Goal: Task Accomplishment & Management: Manage account settings

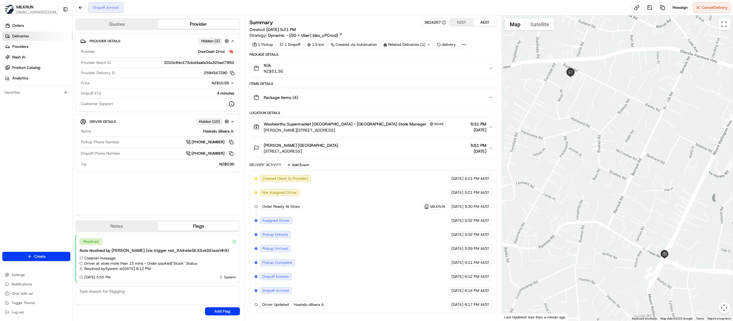
click at [12, 37] on span "Deliveries" at bounding box center [20, 36] width 17 height 5
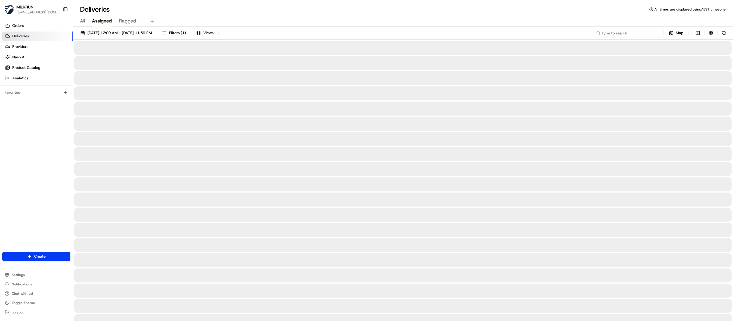
click at [646, 35] on input at bounding box center [629, 33] width 70 height 8
paste input "dd3ee12a-1b77-49da-91ba-6f2a5da97b66"
type input "dd3ee12a-1b77-49da-91ba-6f2a5da97b66"
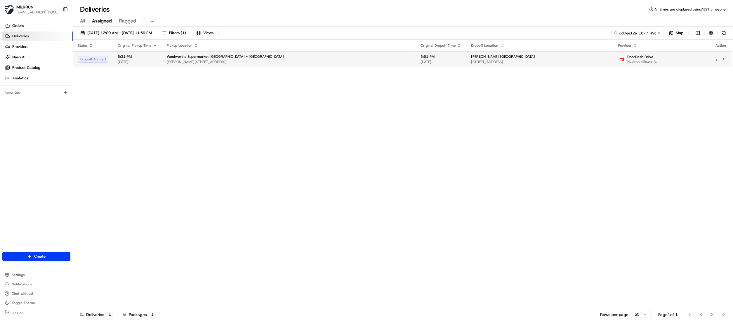
click at [216, 55] on span "Woolworths Supermarket NZ - Mt Wellington" at bounding box center [225, 56] width 117 height 5
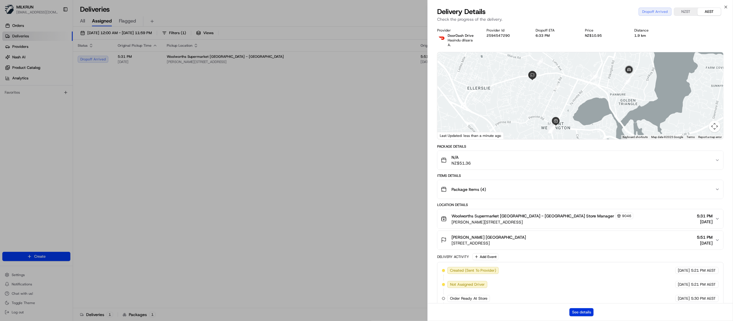
click at [574, 312] on button "See details" at bounding box center [582, 312] width 24 height 8
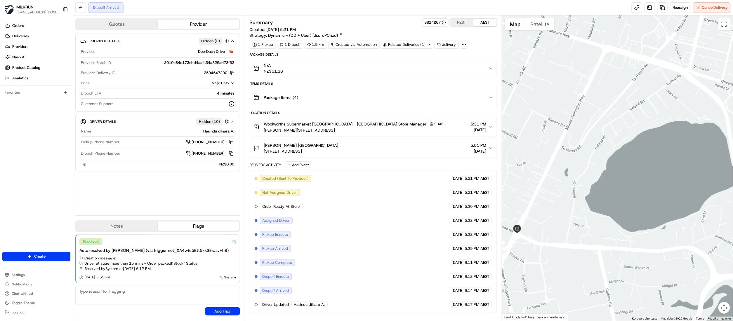
drag, startPoint x: 650, startPoint y: 155, endPoint x: 505, endPoint y: 101, distance: 154.7
click at [505, 102] on div at bounding box center [617, 168] width 231 height 306
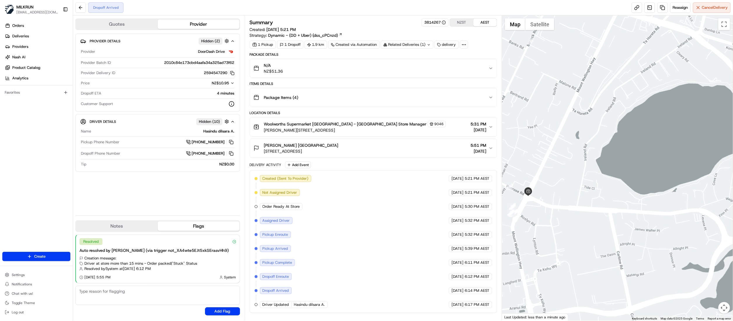
click at [727, 309] on button "Map camera controls" at bounding box center [724, 308] width 12 height 12
click at [711, 306] on button "Zoom out" at bounding box center [710, 308] width 12 height 12
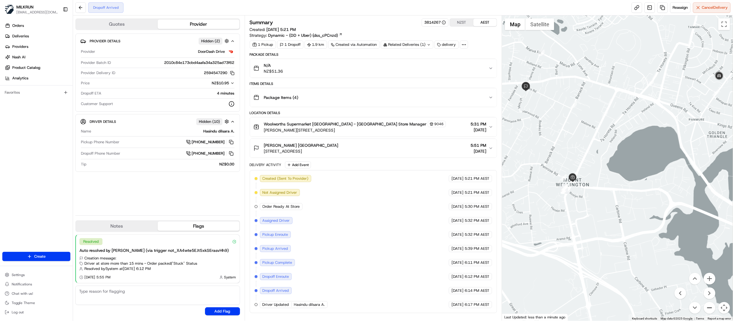
click at [711, 306] on button "Zoom out" at bounding box center [710, 308] width 12 height 12
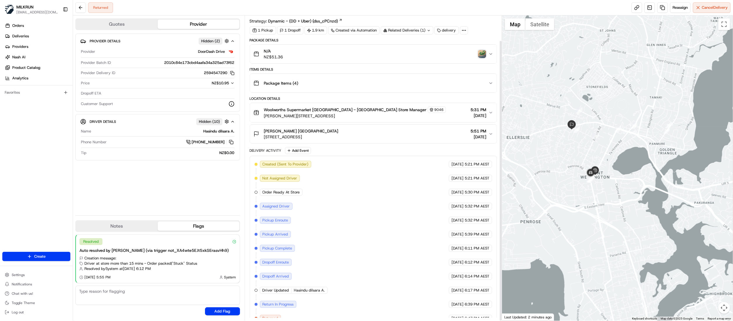
scroll to position [27, 0]
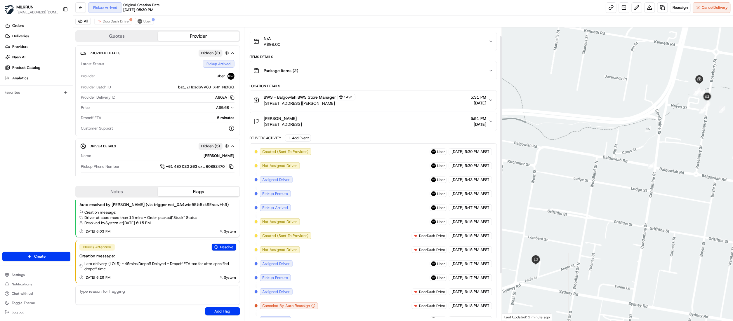
scroll to position [68, 0]
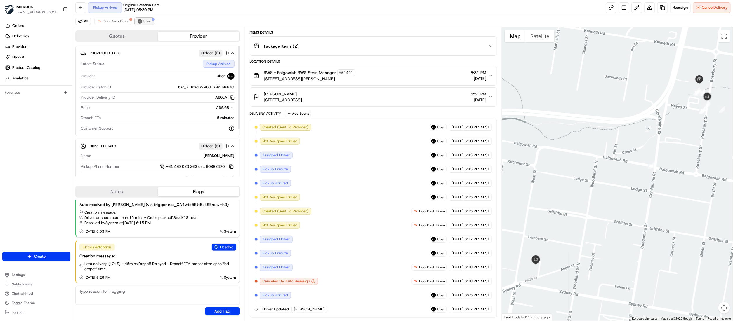
click at [143, 22] on span "Uber" at bounding box center [147, 21] width 8 height 5
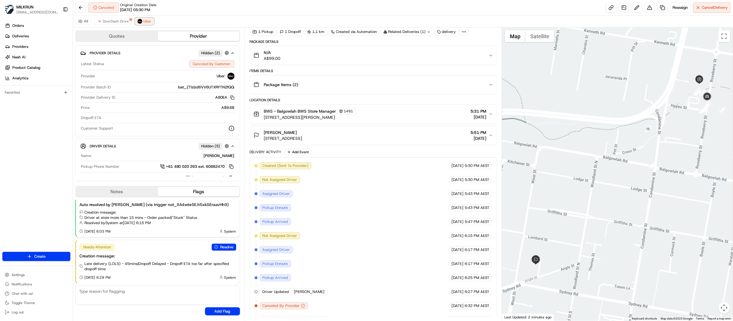
scroll to position [39, 0]
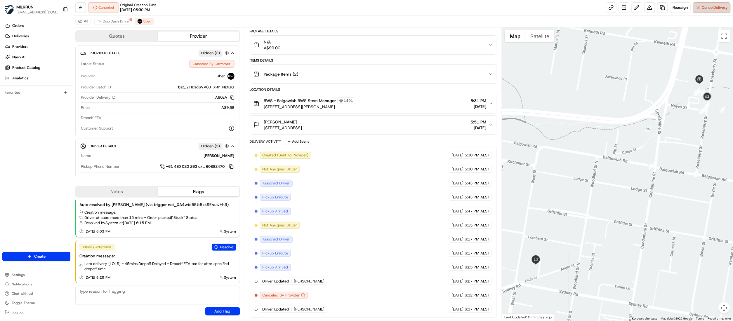
click at [716, 7] on span "Cancel Delivery" at bounding box center [715, 7] width 26 height 5
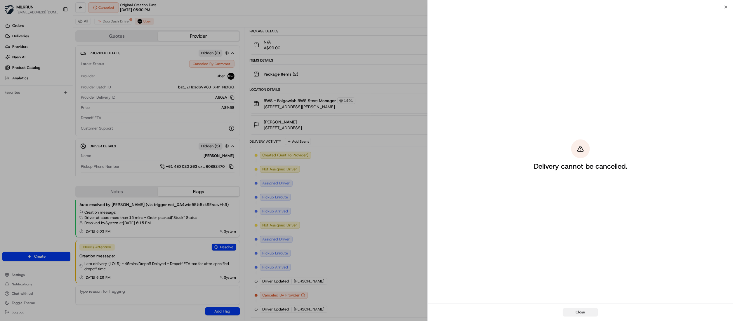
click at [583, 312] on button "Close" at bounding box center [580, 312] width 35 height 8
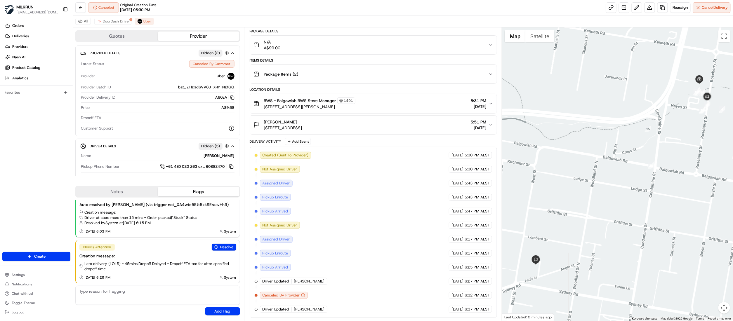
click at [583, 312] on div at bounding box center [617, 174] width 231 height 294
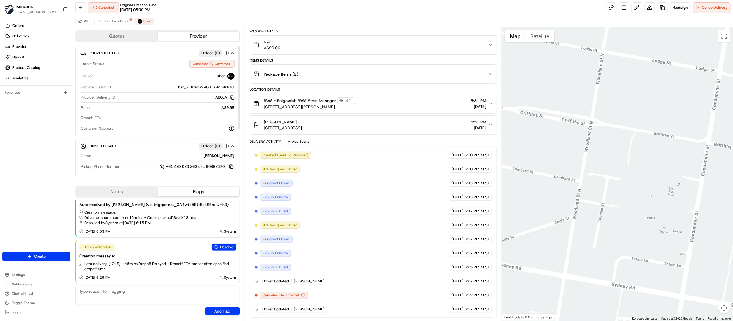
click at [608, 163] on div at bounding box center [617, 174] width 231 height 294
click at [725, 313] on button "Map camera controls" at bounding box center [724, 308] width 12 height 12
click at [708, 308] on button "Zoom out" at bounding box center [710, 308] width 12 height 12
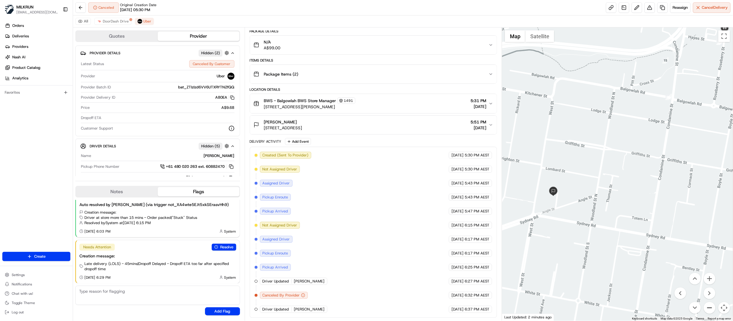
click at [708, 308] on button "Zoom out" at bounding box center [710, 308] width 12 height 12
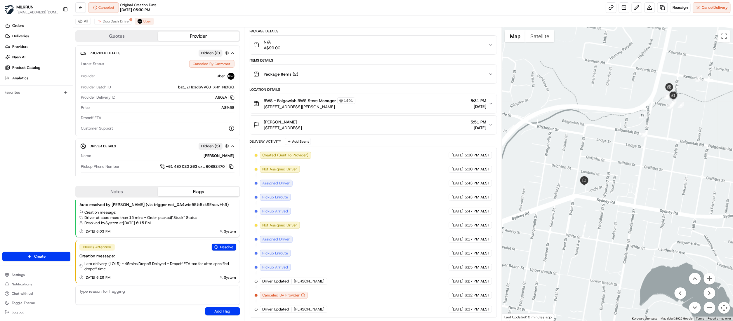
click at [708, 308] on button "Zoom out" at bounding box center [710, 308] width 12 height 12
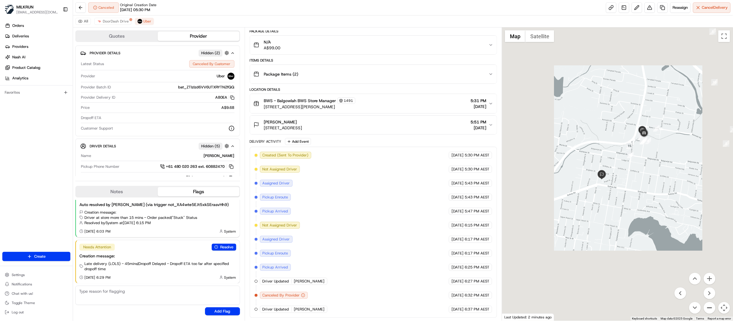
click at [708, 308] on button "Zoom out" at bounding box center [710, 308] width 12 height 12
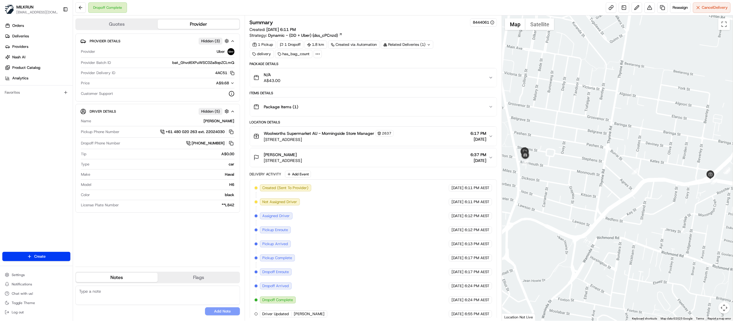
click at [493, 138] on button "Woolworths Supermarket AU - Morningside Store Manager 2637 Wynnum Rd & Junction…" at bounding box center [373, 136] width 247 height 19
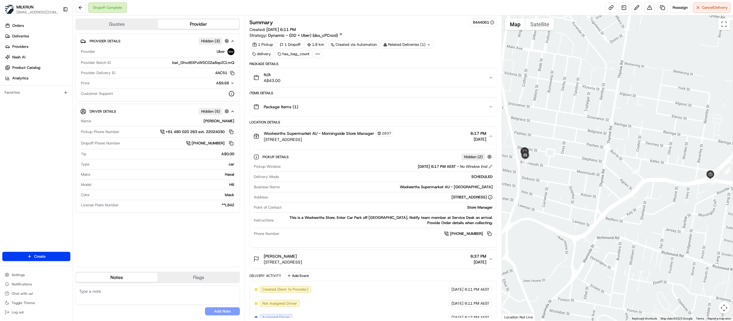
click at [490, 107] on icon "button" at bounding box center [491, 107] width 5 height 5
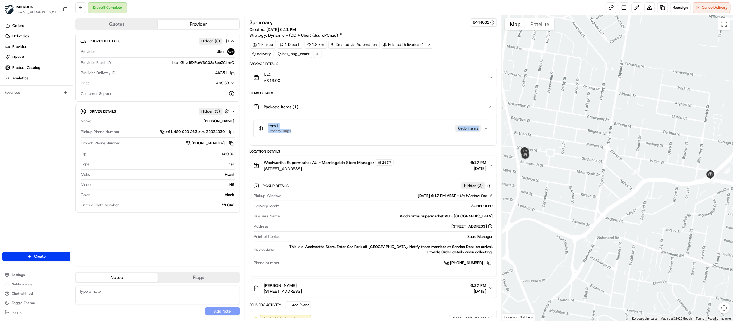
click at [490, 107] on icon "button" at bounding box center [491, 107] width 5 height 5
click at [491, 169] on button "Woolworths Supermarket AU - Morningside Store Manager 2637 Wynnum Rd & Junction…" at bounding box center [373, 165] width 247 height 19
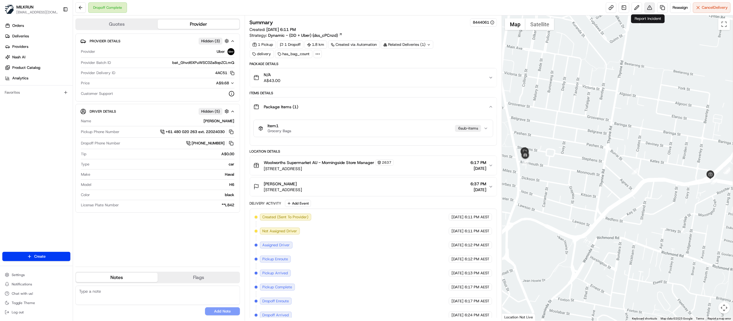
click at [647, 8] on button at bounding box center [650, 7] width 11 height 11
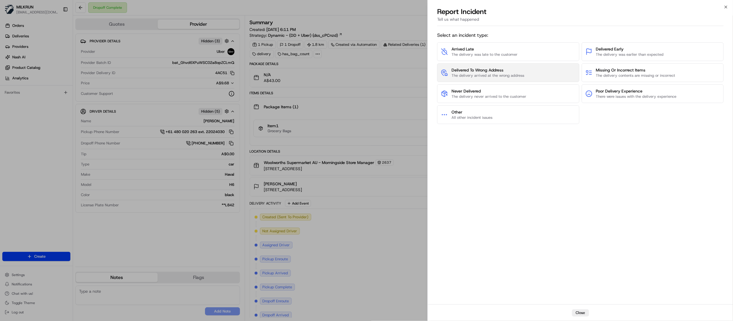
click at [515, 66] on button "Delivered To Wrong Address The delivery arrived at the wrong address" at bounding box center [508, 72] width 142 height 19
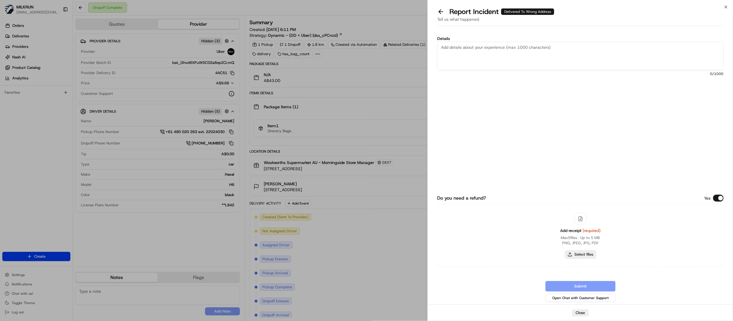
click at [584, 255] on button "Select files" at bounding box center [580, 255] width 31 height 8
type input "C:\fakepath\Paul Murphy.pdf"
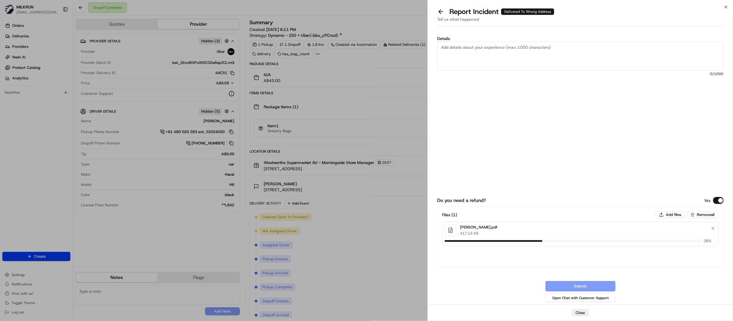
click at [468, 55] on textarea "Details" at bounding box center [580, 56] width 287 height 29
click at [556, 148] on div "Details Hi team, Please process refund, the customer did not receive his order.…" at bounding box center [580, 168] width 287 height 270
click at [636, 53] on textarea "Hi team, Please process refund, the customer did not receive his order." at bounding box center [580, 56] width 287 height 29
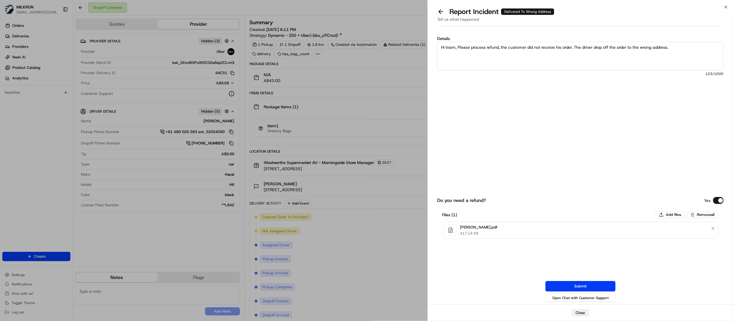
click at [682, 48] on textarea "Hi team, Please process refund, the customer did not receive his order. The dri…" at bounding box center [580, 56] width 287 height 29
type textarea "Hi team, Please process refund, the customer did not receive his order. The dri…"
click at [587, 285] on button "Submit" at bounding box center [581, 286] width 70 height 11
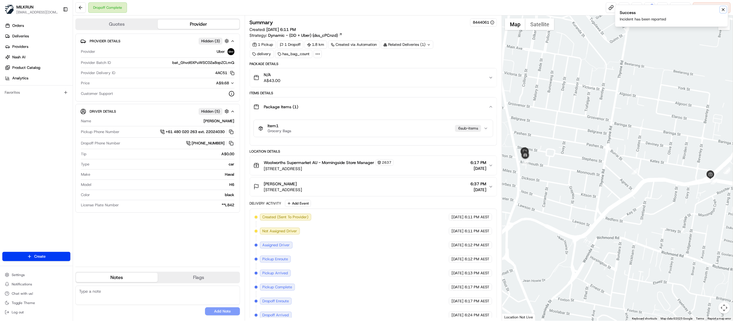
click at [724, 11] on icon "Notifications (F8)" at bounding box center [723, 9] width 5 height 5
click at [647, 8] on button at bounding box center [650, 7] width 11 height 11
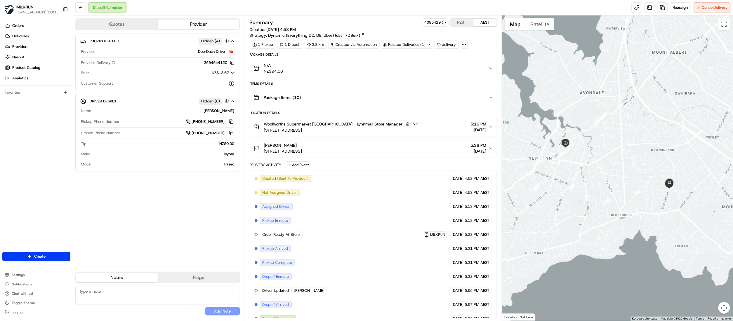
scroll to position [13, 0]
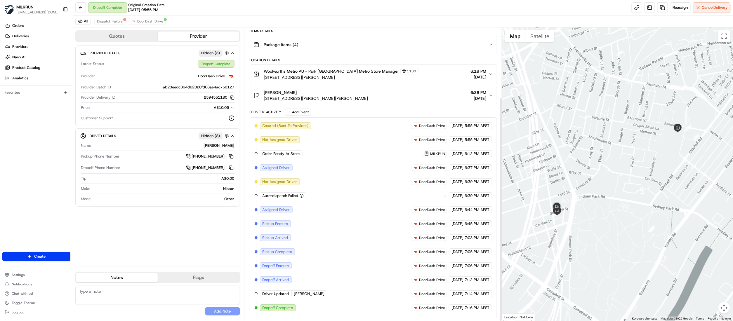
scroll to position [91, 0]
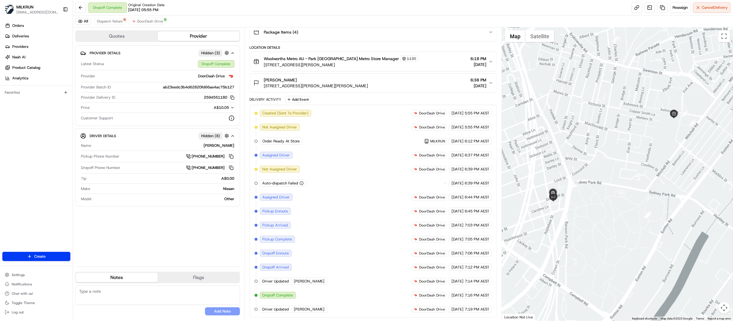
drag, startPoint x: 671, startPoint y: 195, endPoint x: 667, endPoint y: 180, distance: 15.7
click at [667, 180] on div at bounding box center [617, 174] width 231 height 294
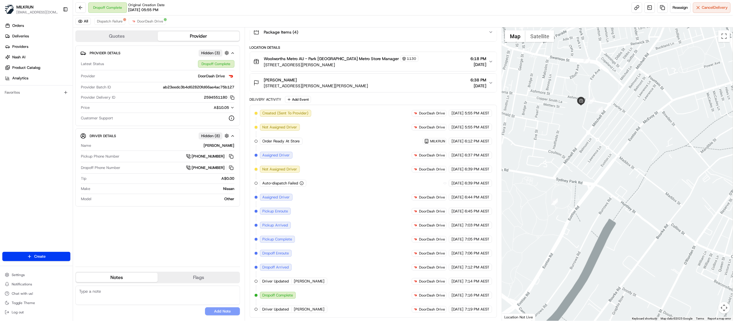
drag, startPoint x: 683, startPoint y: 173, endPoint x: 589, endPoint y: 160, distance: 95.0
click at [589, 160] on div at bounding box center [617, 174] width 231 height 294
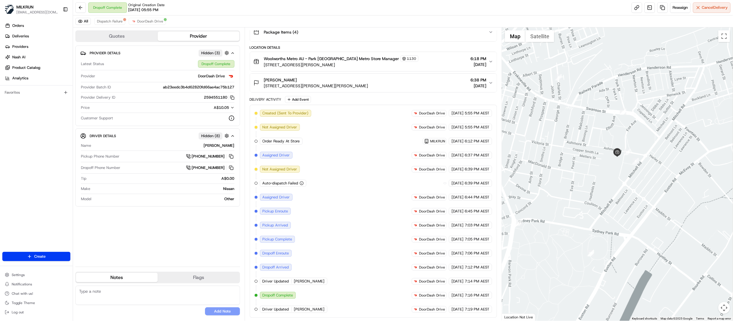
drag, startPoint x: 589, startPoint y: 160, endPoint x: 645, endPoint y: 238, distance: 96.4
click at [645, 238] on div at bounding box center [617, 174] width 231 height 294
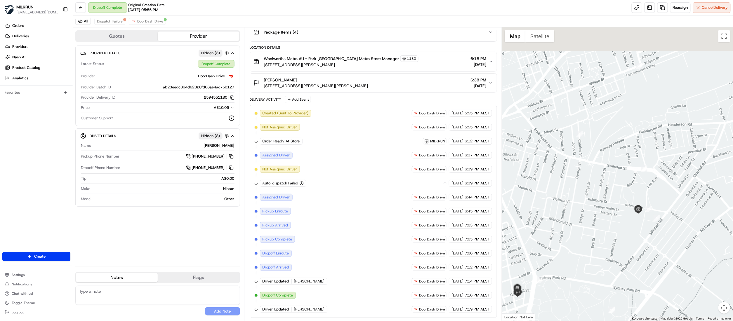
drag, startPoint x: 603, startPoint y: 165, endPoint x: 632, endPoint y: 206, distance: 49.9
click at [608, 246] on div at bounding box center [617, 174] width 231 height 294
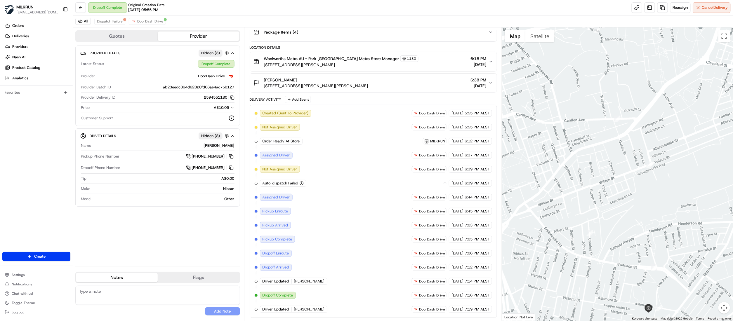
drag, startPoint x: 646, startPoint y: 178, endPoint x: 657, endPoint y: 241, distance: 63.1
click at [657, 245] on div at bounding box center [617, 174] width 231 height 294
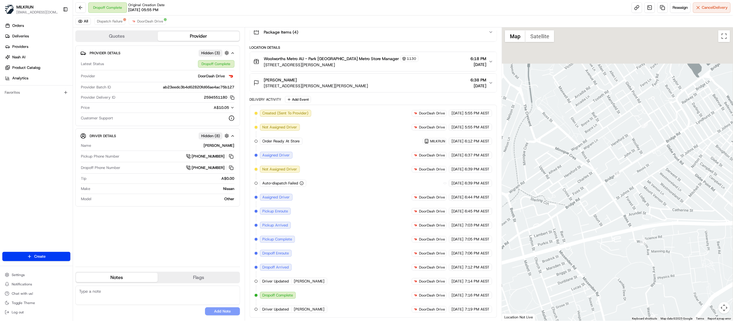
drag, startPoint x: 649, startPoint y: 216, endPoint x: 667, endPoint y: 273, distance: 60.7
click at [667, 273] on div at bounding box center [617, 174] width 231 height 294
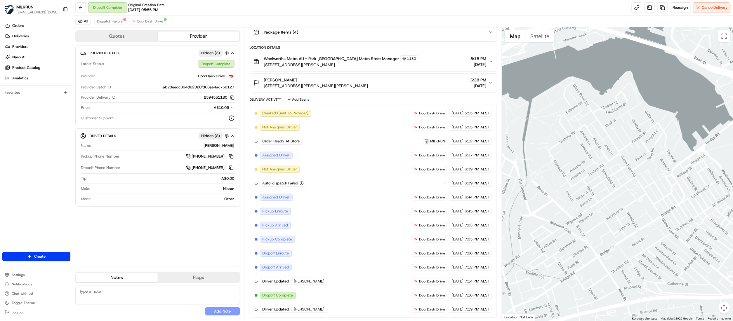
drag, startPoint x: 649, startPoint y: 213, endPoint x: 620, endPoint y: 124, distance: 93.5
click at [620, 124] on div at bounding box center [617, 174] width 231 height 294
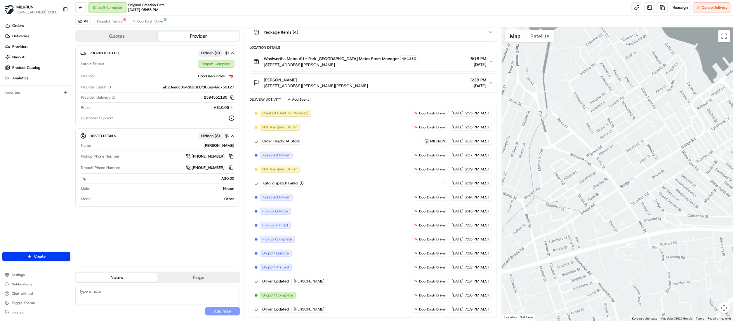
drag, startPoint x: 597, startPoint y: 225, endPoint x: 588, endPoint y: 136, distance: 89.0
click at [588, 136] on div at bounding box center [617, 174] width 231 height 294
